Goal: Book appointment/travel/reservation

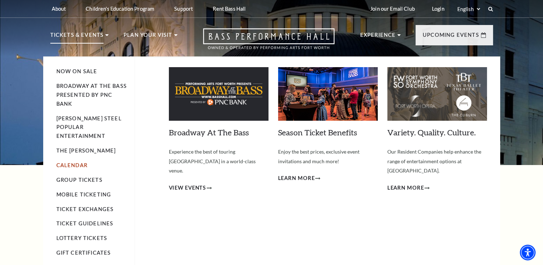
click at [76, 162] on link "Calendar" at bounding box center [71, 165] width 31 height 6
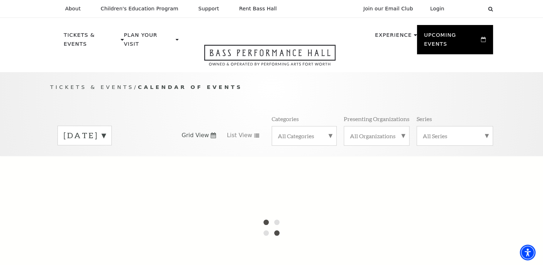
click at [106, 130] on label "[DATE]" at bounding box center [85, 135] width 42 height 11
click at [106, 143] on label "[DATE]" at bounding box center [85, 150] width 42 height 15
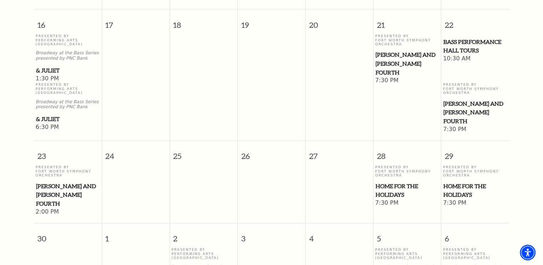
scroll to position [588, 0]
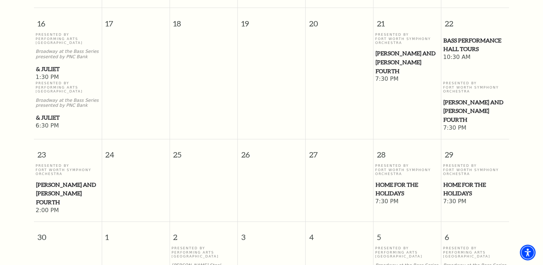
click at [398, 185] on span "Home for the Holidays" at bounding box center [407, 188] width 64 height 17
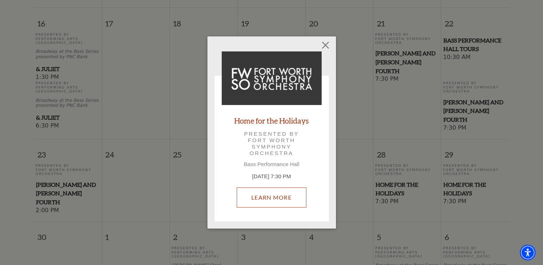
click at [267, 196] on link "Learn More" at bounding box center [272, 197] width 70 height 20
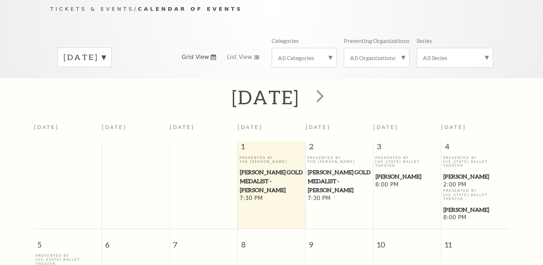
scroll to position [63, 0]
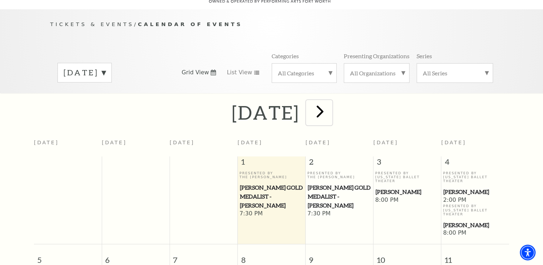
click at [330, 102] on span "next" at bounding box center [320, 111] width 20 height 20
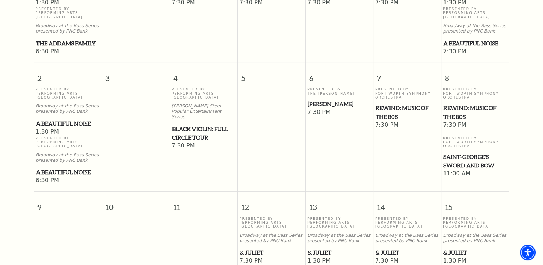
scroll to position [23, 0]
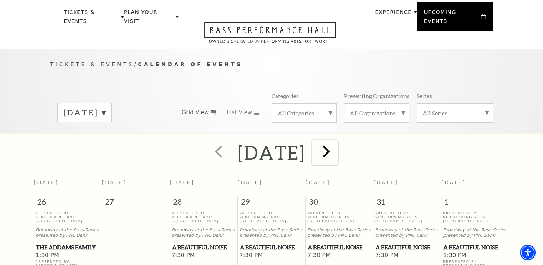
click at [336, 144] on span "next" at bounding box center [326, 151] width 20 height 20
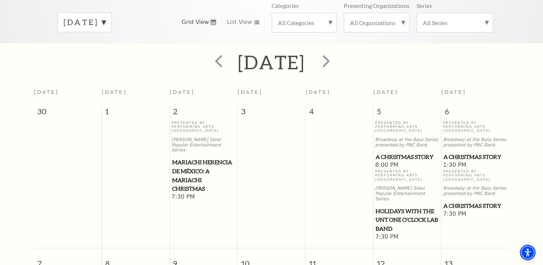
scroll to position [106, 0]
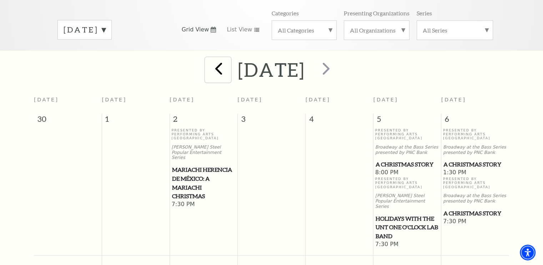
click at [208, 62] on span "prev" at bounding box center [218, 68] width 20 height 20
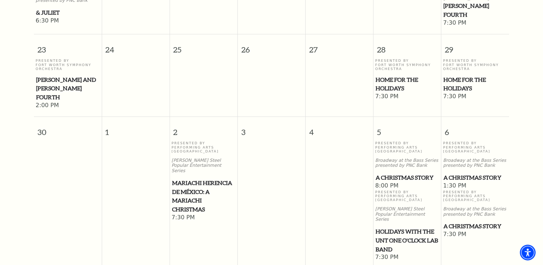
scroll to position [687, 0]
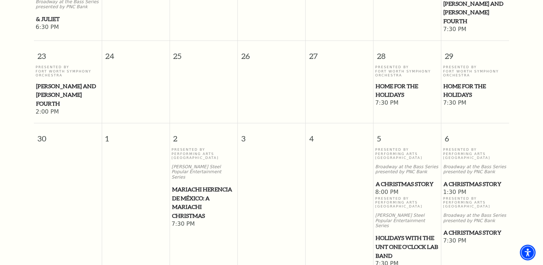
click at [394, 89] on span "Home for the Holidays" at bounding box center [407, 90] width 64 height 17
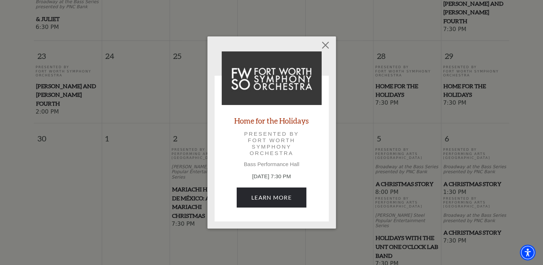
click at [281, 119] on link "Home for the Holidays" at bounding box center [271, 121] width 75 height 10
